Goal: Information Seeking & Learning: Learn about a topic

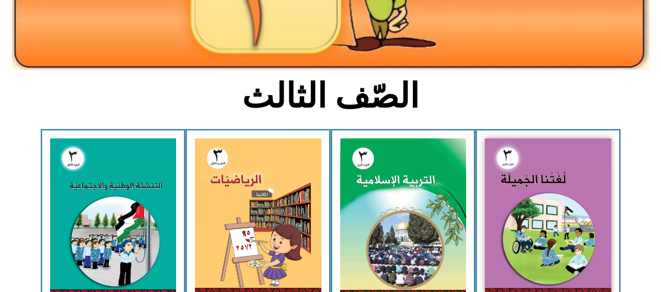
scroll to position [194, 0]
click at [539, 189] on img at bounding box center [548, 216] width 126 height 156
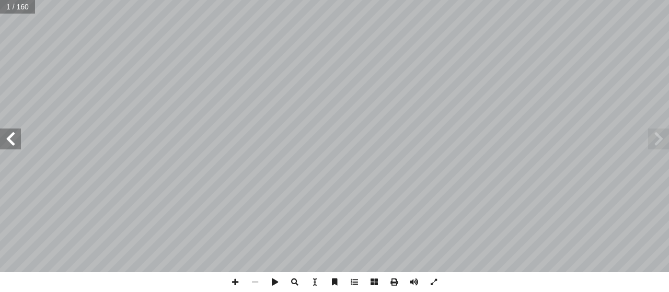
click at [14, 139] on span at bounding box center [10, 138] width 21 height 21
click at [20, 137] on span at bounding box center [10, 138] width 21 height 21
click at [20, 139] on span at bounding box center [10, 138] width 21 height 21
click at [9, 140] on span at bounding box center [10, 138] width 21 height 21
click at [16, 140] on span at bounding box center [10, 138] width 21 height 21
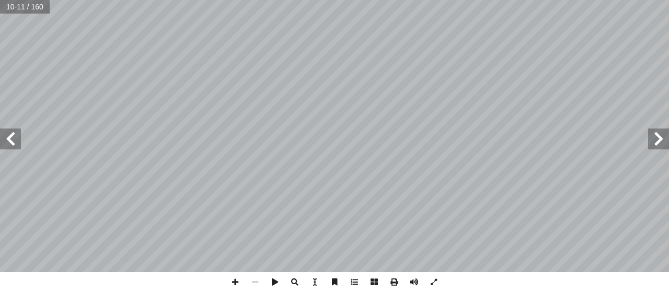
click at [15, 140] on span at bounding box center [10, 138] width 21 height 21
click at [6, 143] on span at bounding box center [10, 138] width 21 height 21
click at [15, 138] on span at bounding box center [10, 138] width 21 height 21
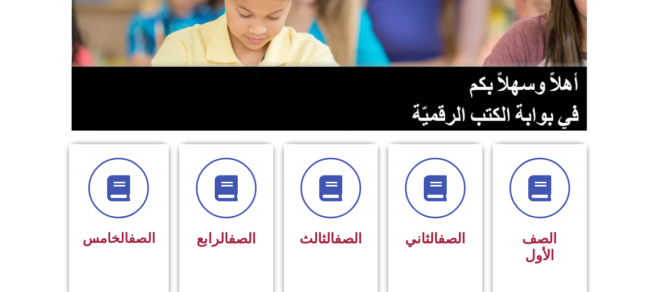
scroll to position [149, 0]
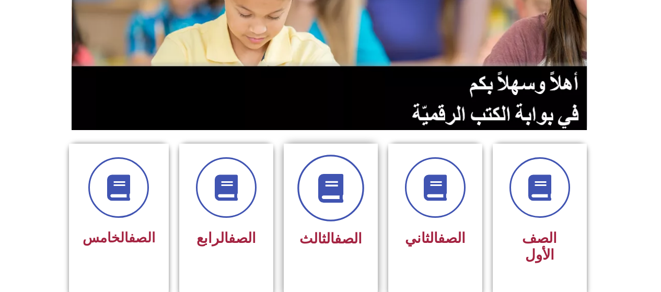
click at [345, 195] on span at bounding box center [330, 188] width 67 height 67
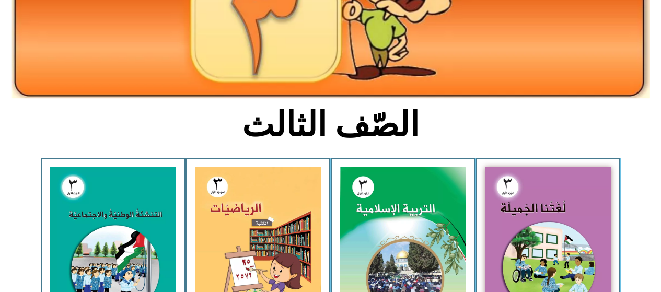
scroll to position [167, 0]
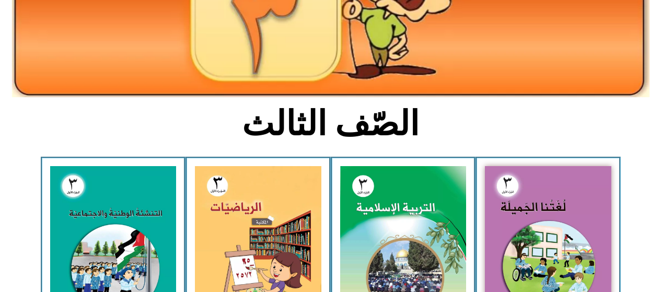
click at [530, 214] on img at bounding box center [548, 244] width 126 height 156
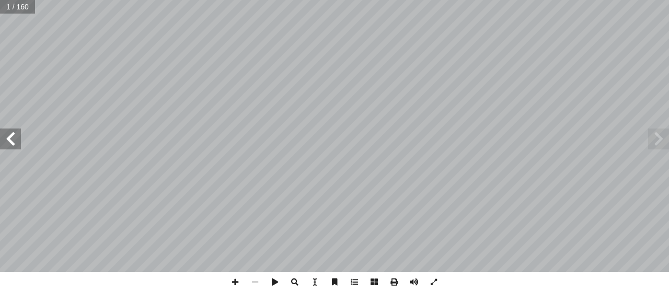
click at [10, 5] on input "text" at bounding box center [17, 7] width 35 height 14
type input "**"
click at [20, 138] on span at bounding box center [10, 138] width 21 height 21
